Goal: Transaction & Acquisition: Download file/media

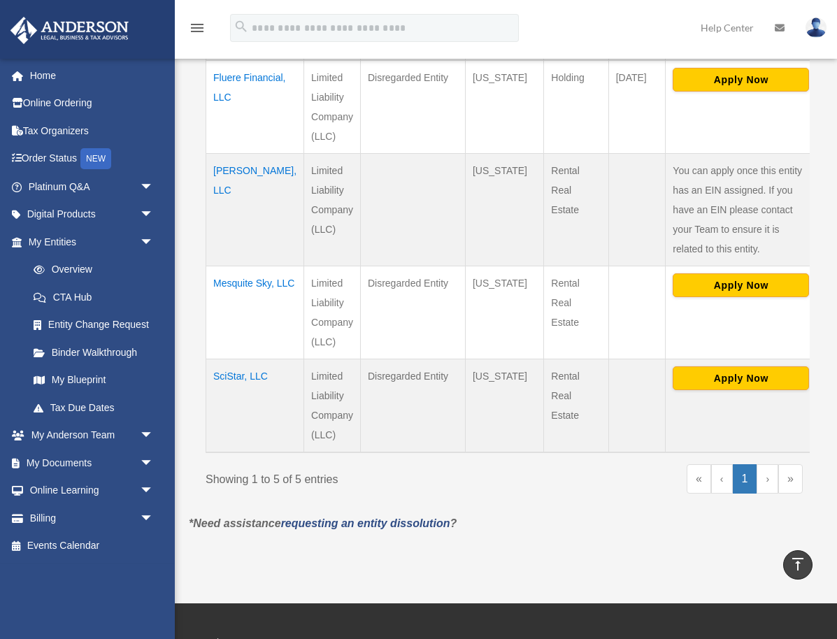
scroll to position [496, 0]
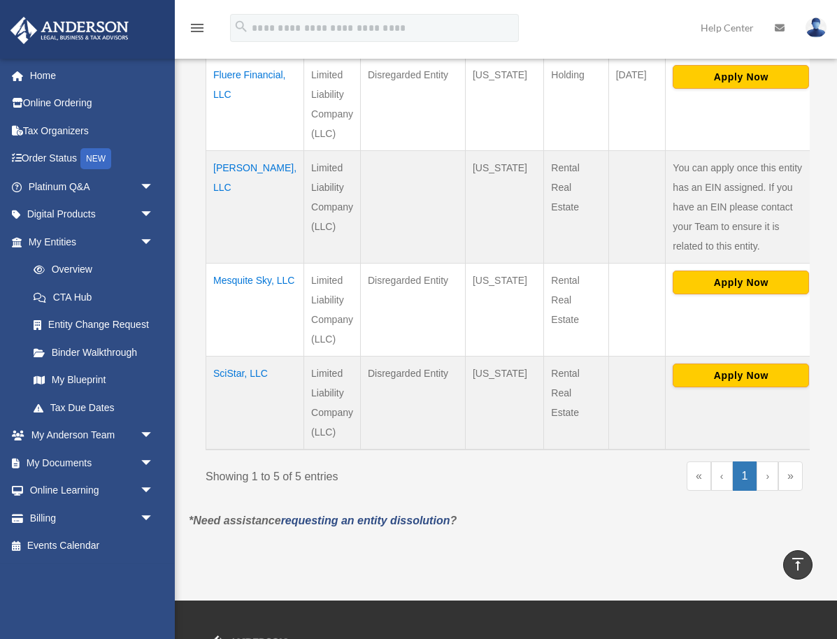
click at [222, 282] on td "Mesquite Sky, LLC" at bounding box center [255, 309] width 98 height 93
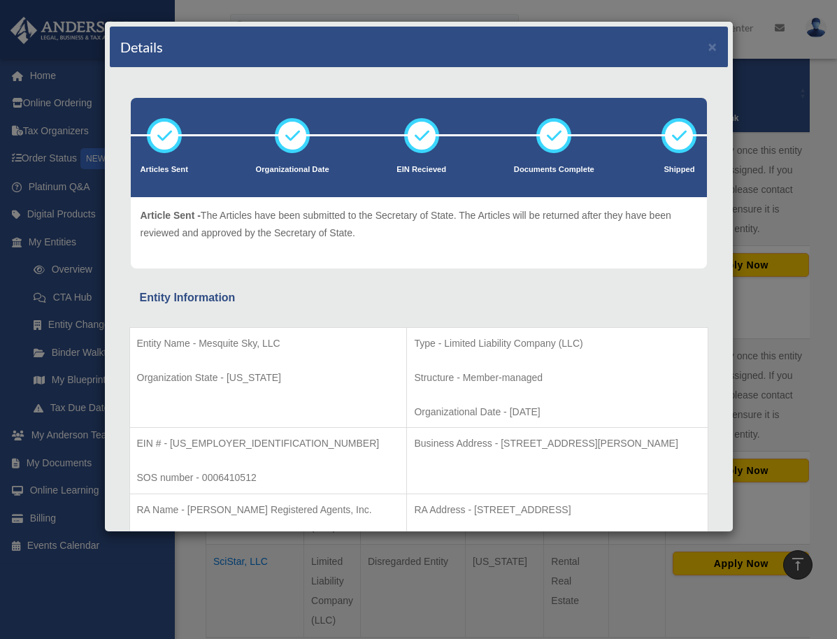
scroll to position [0, 0]
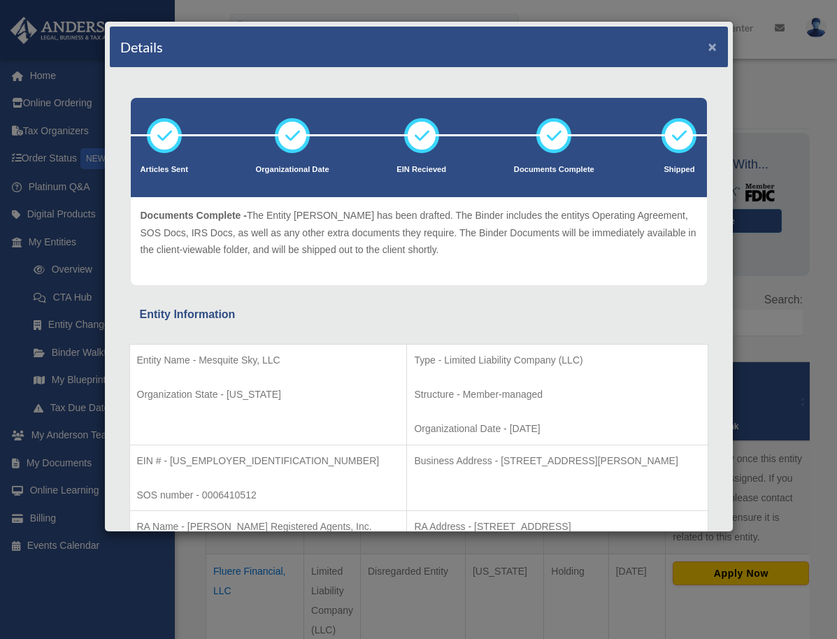
click at [714, 47] on button "×" at bounding box center [712, 46] width 9 height 15
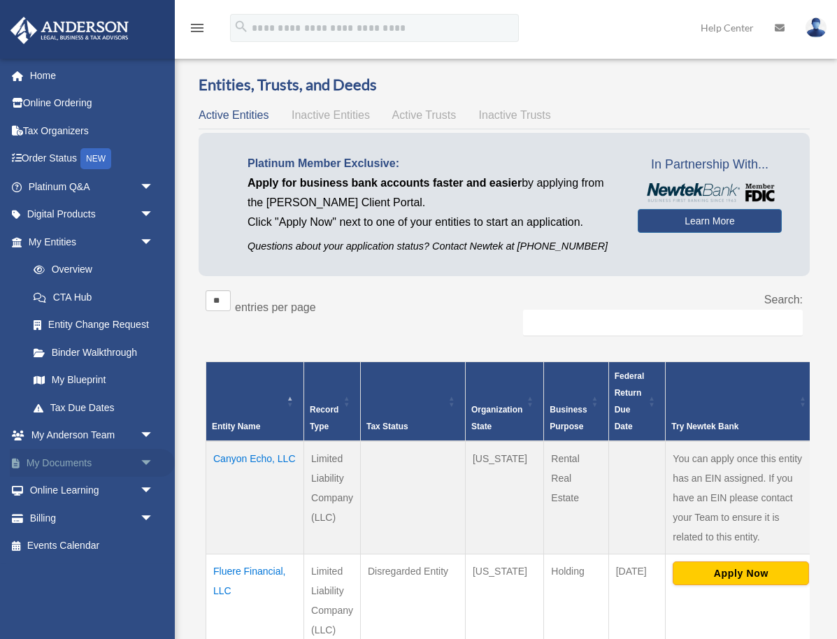
click at [61, 462] on link "My Documents arrow_drop_down" at bounding box center [92, 463] width 165 height 28
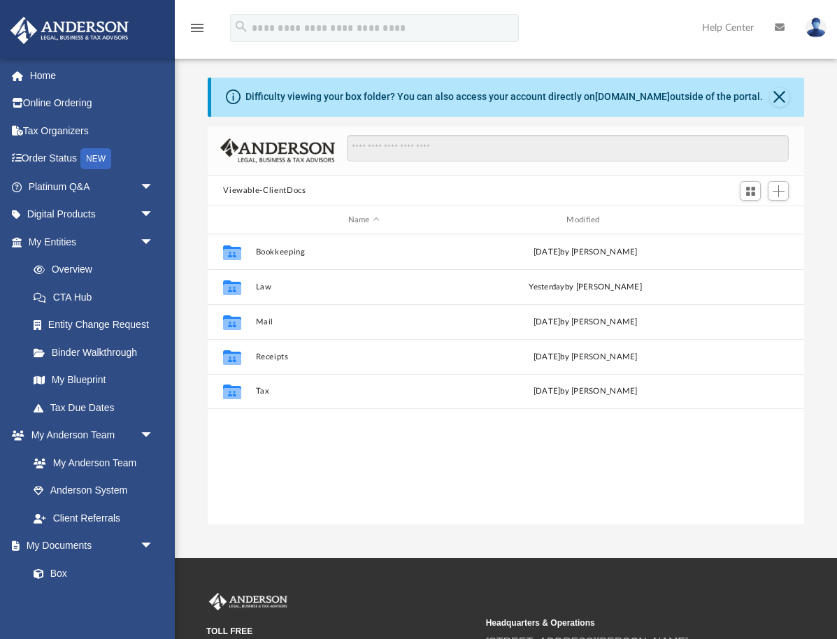
scroll to position [317, 596]
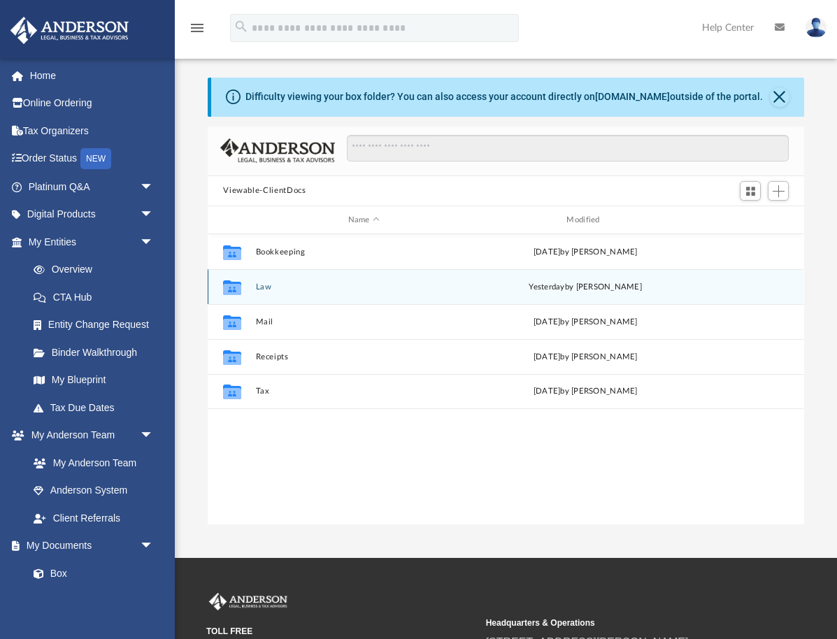
click at [237, 283] on icon "grid" at bounding box center [232, 287] width 18 height 15
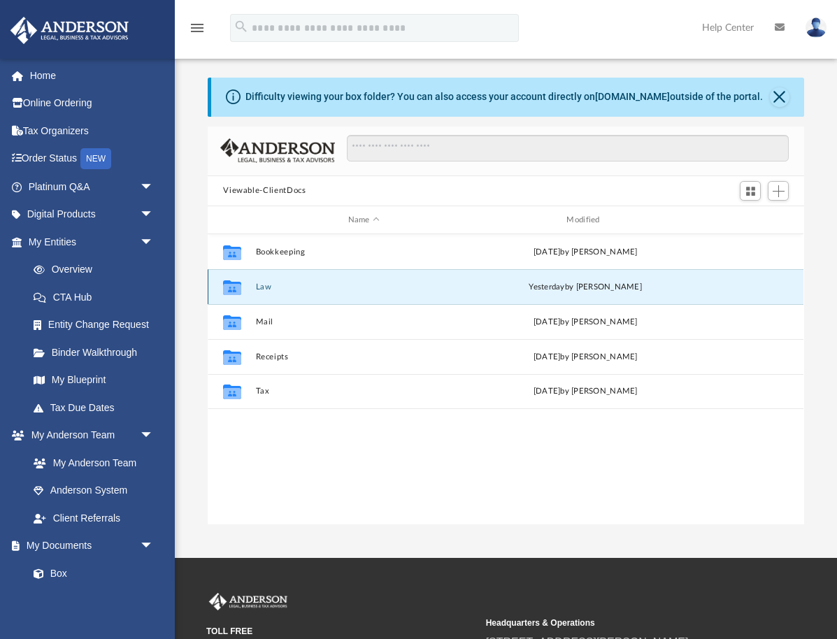
click at [236, 284] on icon "grid" at bounding box center [232, 289] width 18 height 11
click at [263, 287] on button "Law" at bounding box center [364, 286] width 216 height 9
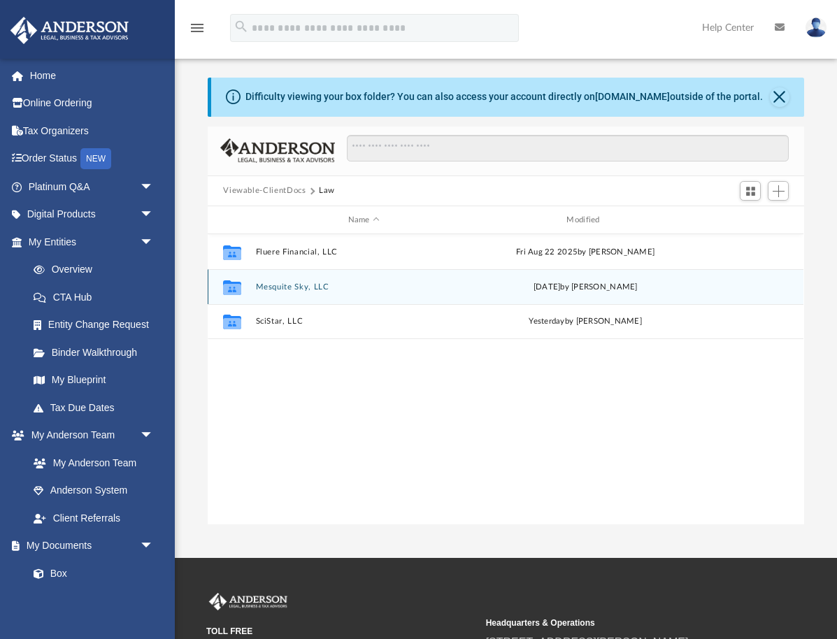
click at [276, 287] on button "Mesquite Sky, LLC" at bounding box center [364, 286] width 216 height 9
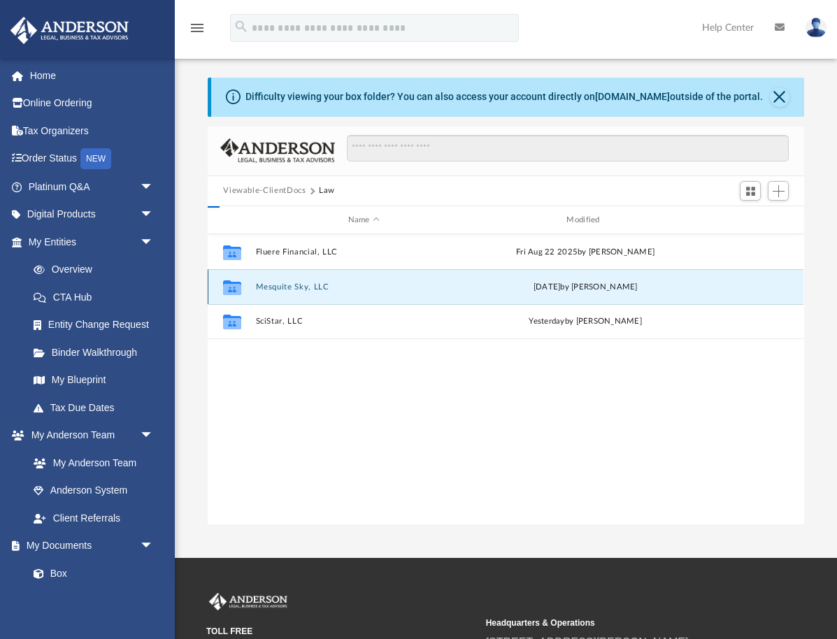
click at [276, 287] on button "Mesquite Sky, LLC" at bounding box center [364, 286] width 216 height 9
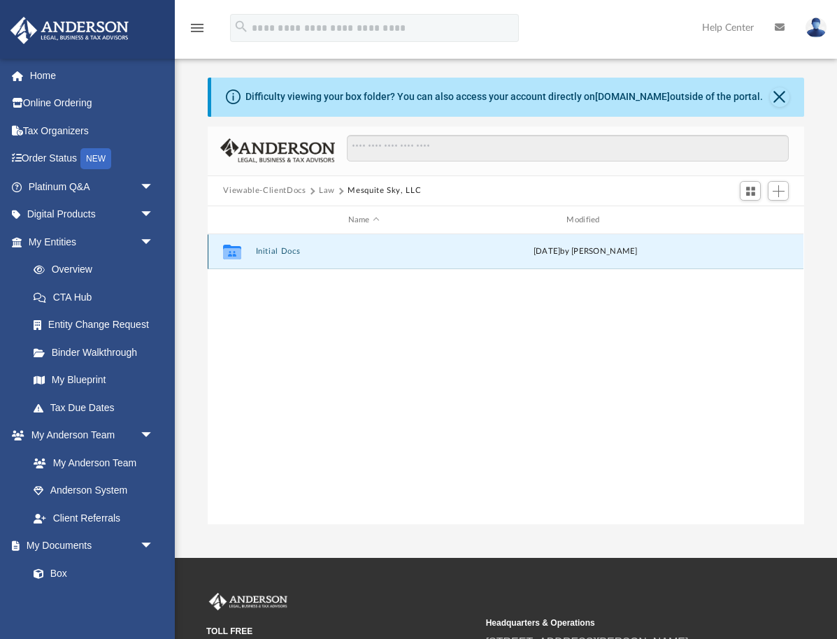
click at [265, 252] on button "Initial Docs" at bounding box center [364, 252] width 216 height 9
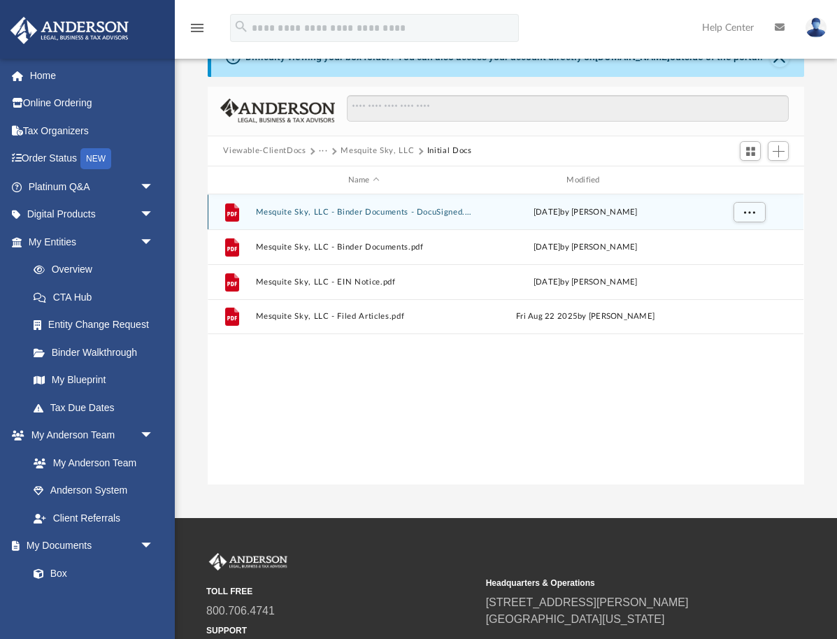
scroll to position [42, 0]
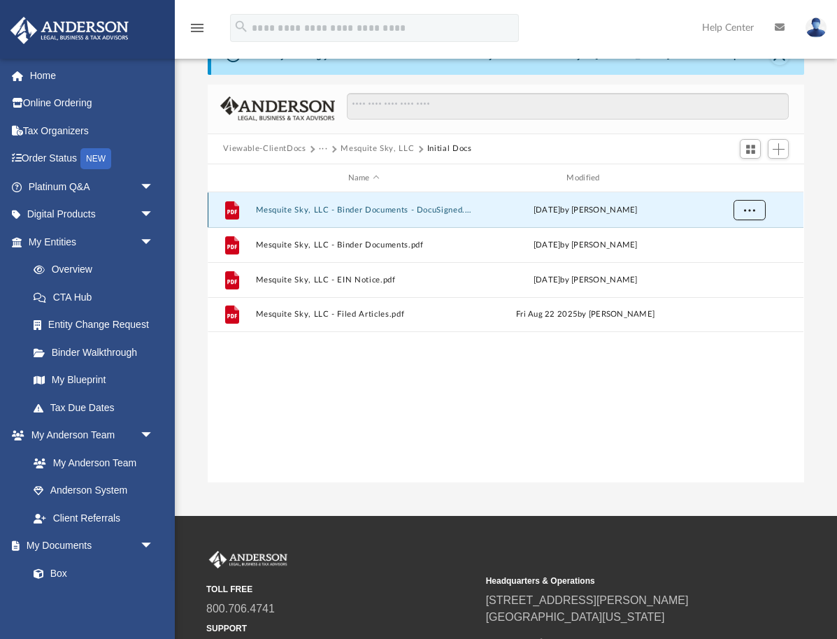
click at [752, 210] on span "More options" at bounding box center [749, 210] width 11 height 8
click at [739, 261] on li "Download" at bounding box center [737, 260] width 41 height 15
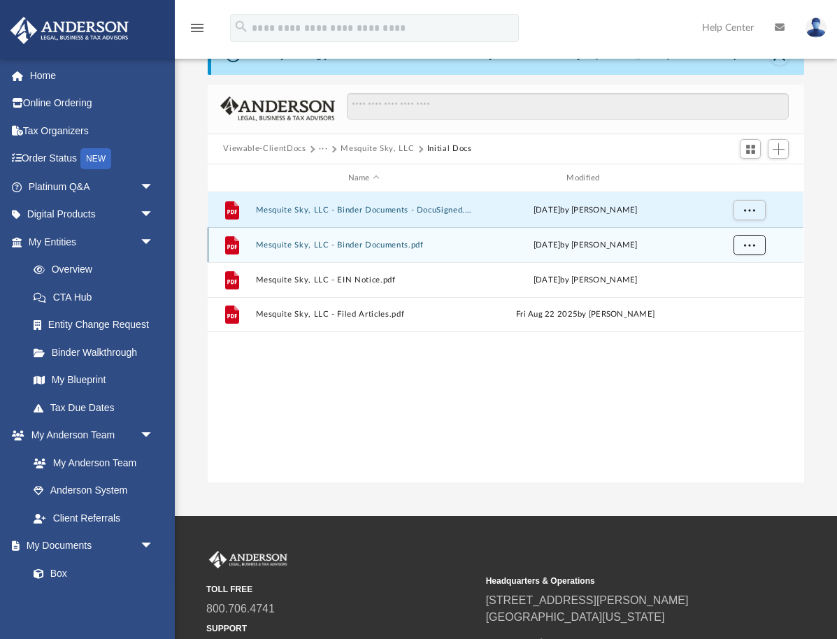
click at [748, 246] on span "More options" at bounding box center [749, 245] width 11 height 8
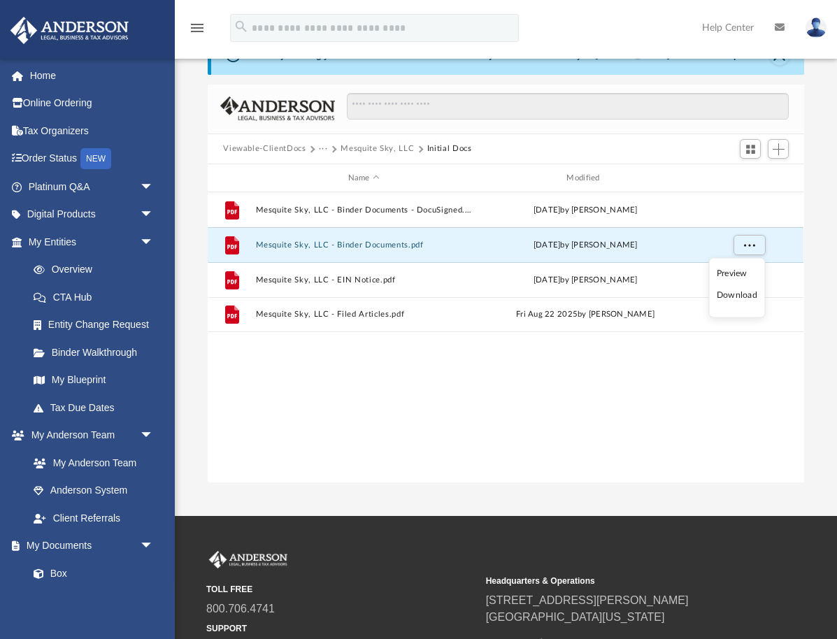
click at [746, 296] on li "Download" at bounding box center [737, 295] width 41 height 15
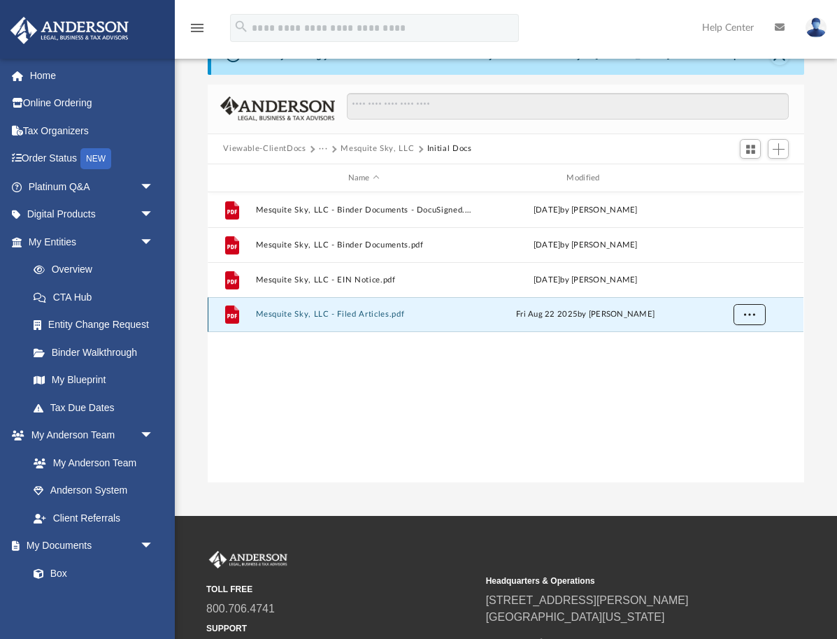
click at [747, 313] on span "More options" at bounding box center [749, 314] width 11 height 8
click at [743, 363] on li "Download" at bounding box center [737, 365] width 41 height 15
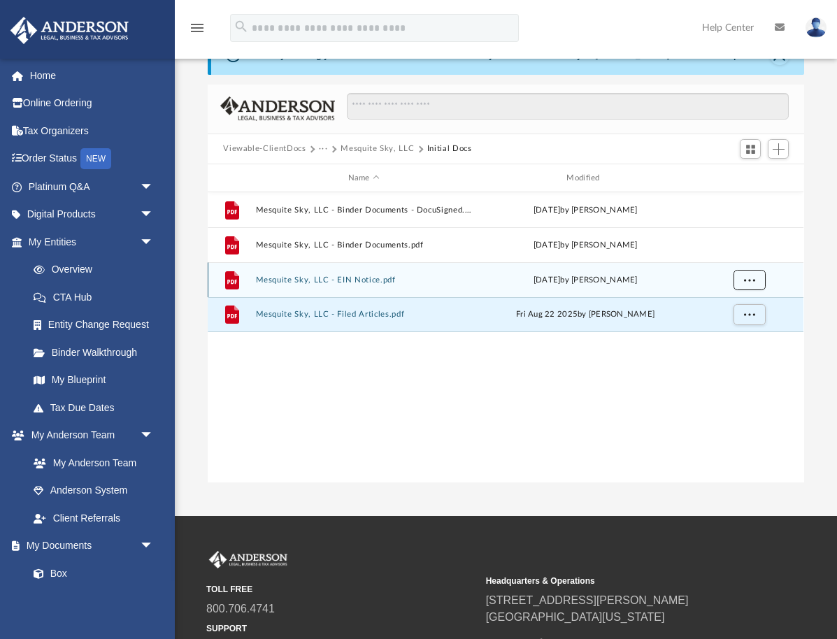
click at [747, 280] on span "More options" at bounding box center [749, 280] width 11 height 8
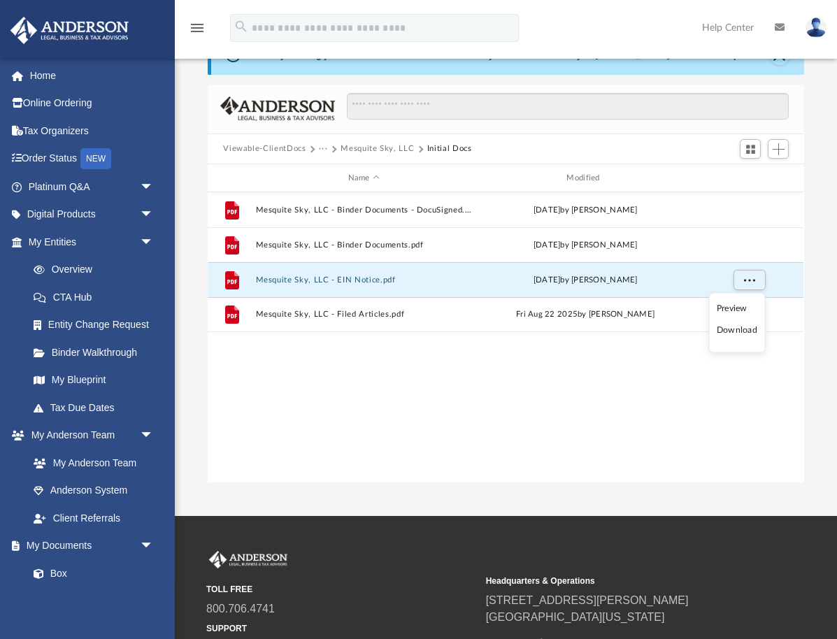
click at [741, 328] on li "Download" at bounding box center [737, 330] width 41 height 15
